Goal: Information Seeking & Learning: Learn about a topic

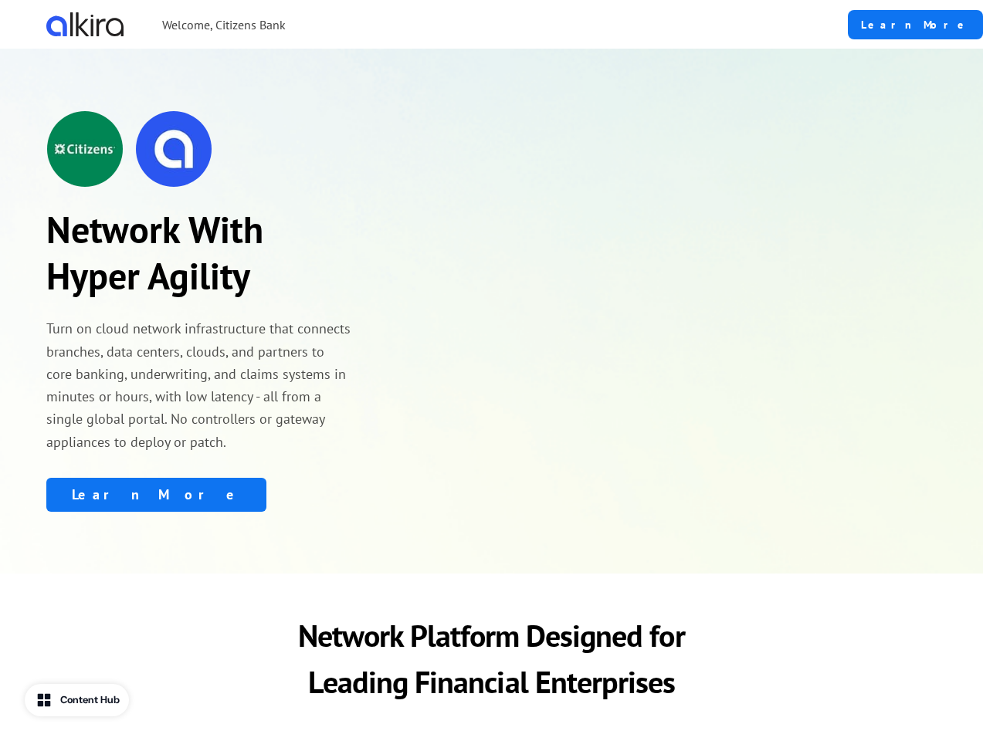
click at [404, 24] on div "Welcome, Citizens Bank" at bounding box center [378, 24] width 664 height 24
click at [199, 311] on div "Network With Hyper Agility Turn on cloud network infrastructure that connects b…" at bounding box center [199, 311] width 307 height 402
click at [199, 149] on img at bounding box center [173, 148] width 77 height 77
click at [199, 495] on div "Learn More" at bounding box center [199, 495] width 307 height 34
click at [491, 659] on p "Network Platform Designed for Leading Financial Enterprises" at bounding box center [491, 658] width 470 height 93
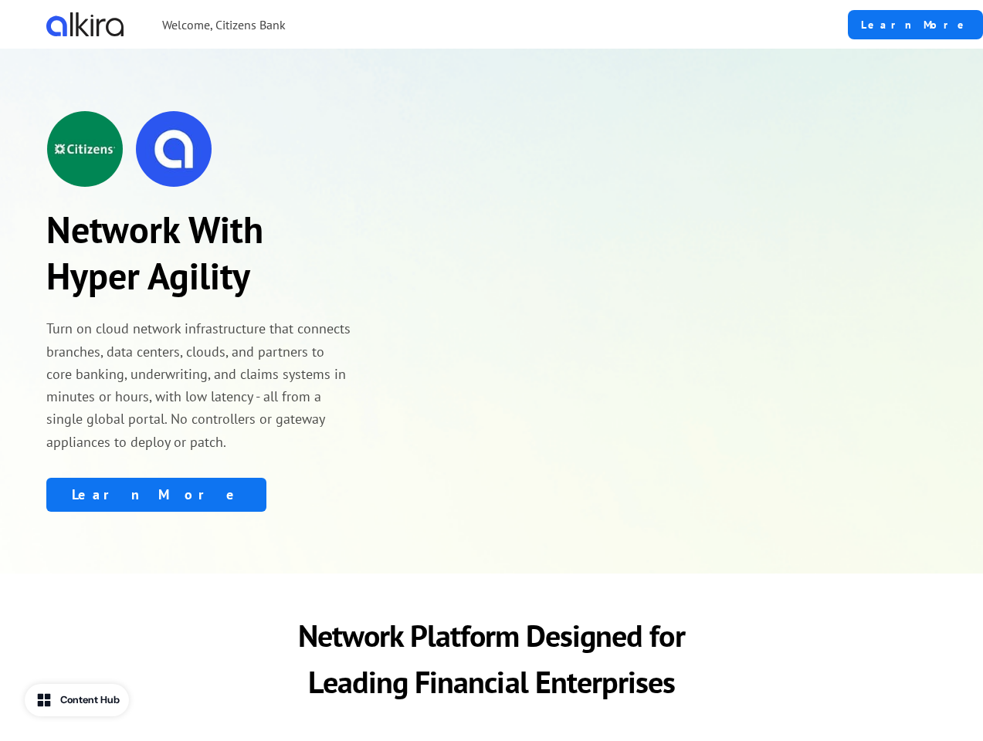
click at [79, 700] on div "Content Hub" at bounding box center [89, 700] width 59 height 15
